Goal: Information Seeking & Learning: Learn about a topic

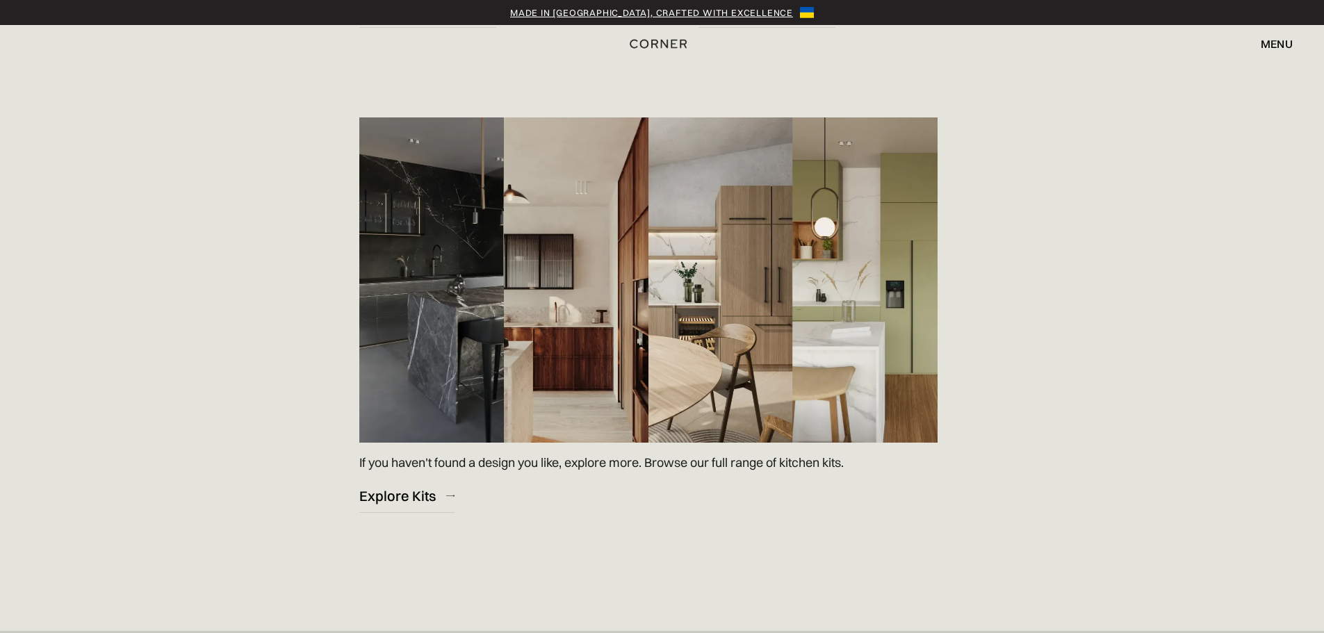
scroll to position [1954, 0]
click at [407, 495] on div "Explore Kits" at bounding box center [397, 495] width 76 height 19
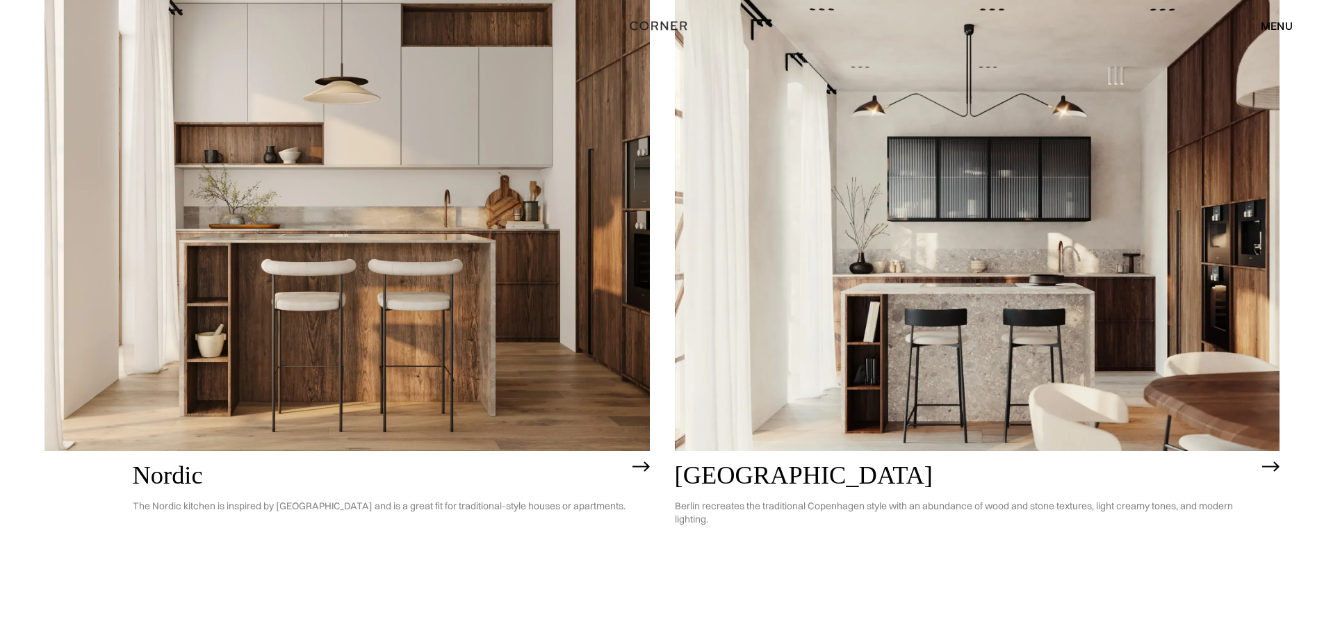
scroll to position [251, 0]
drag, startPoint x: 445, startPoint y: 380, endPoint x: 191, endPoint y: 491, distance: 276.8
click at [191, 491] on p "The Nordic kitchen is inspired by [GEOGRAPHIC_DATA] and is a great fit for trad…" at bounding box center [379, 506] width 493 height 34
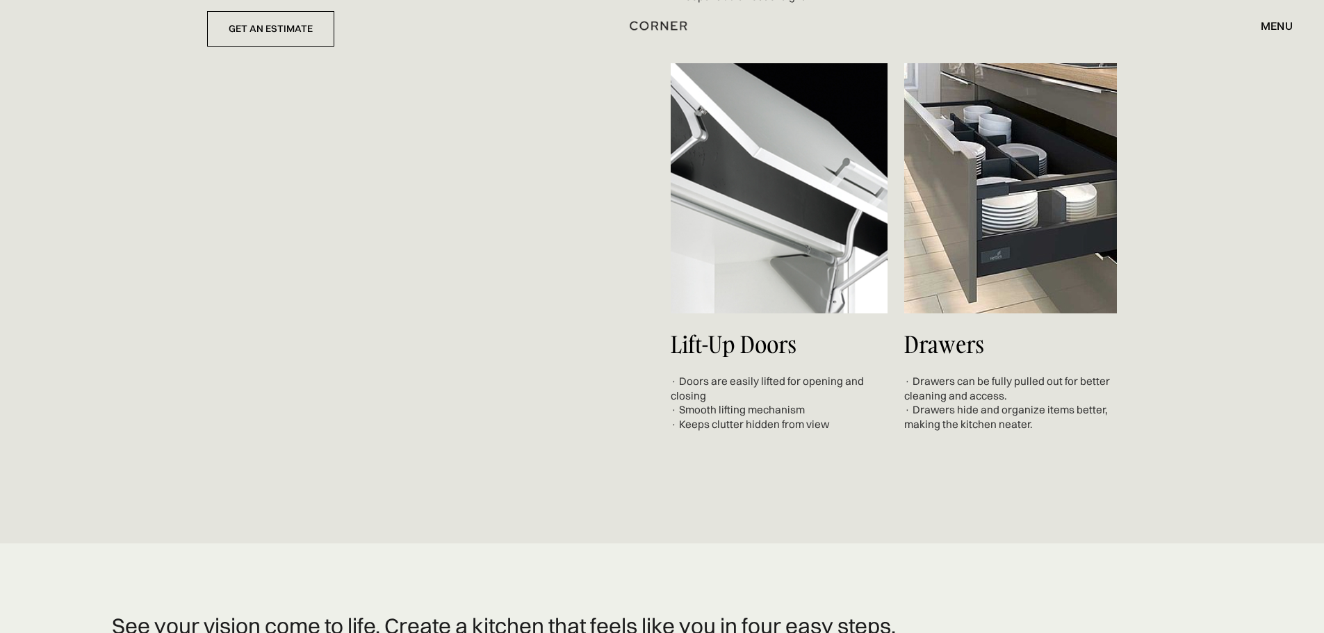
scroll to position [5153, 0]
